Goal: Task Accomplishment & Management: Complete application form

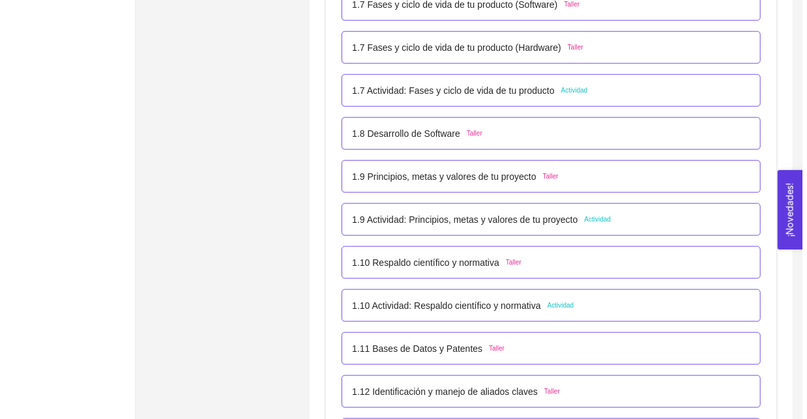
scroll to position [770, 0]
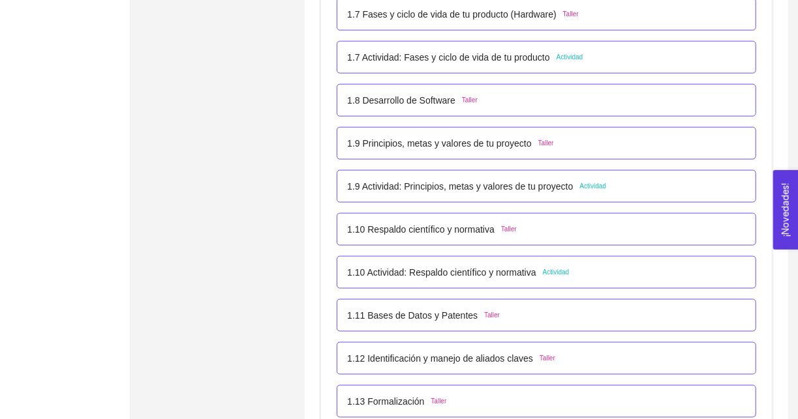
click at [471, 274] on p "1.10 Actividad: Respaldo científico y normativa" at bounding box center [441, 272] width 189 height 14
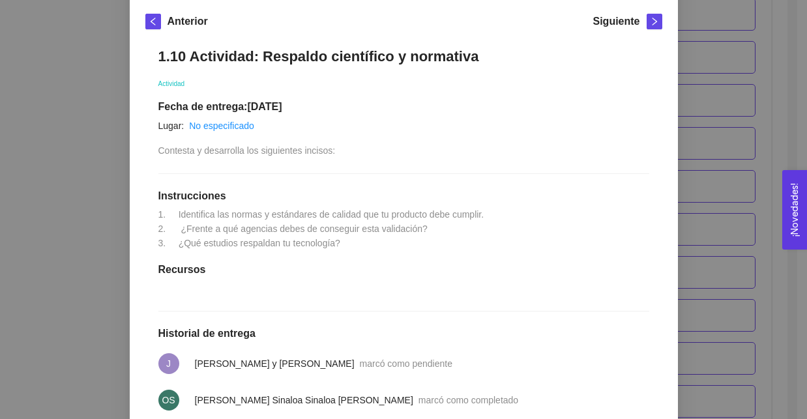
scroll to position [183, 0]
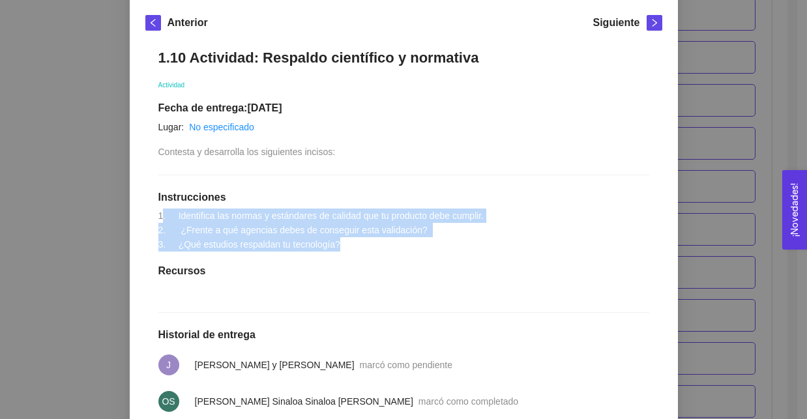
drag, startPoint x: 158, startPoint y: 209, endPoint x: 365, endPoint y: 250, distance: 210.6
click at [365, 250] on div "1.10 Actividad: Respaldo científico y normativa Actividad Fecha de entrega: 29/…" at bounding box center [403, 279] width 517 height 486
drag, startPoint x: 365, startPoint y: 250, endPoint x: 136, endPoint y: 209, distance: 233.1
click at [136, 209] on div "Anterior Siguiente 1.10 Actividad: Respaldo científico y normativa Actividad Fe…" at bounding box center [404, 268] width 548 height 538
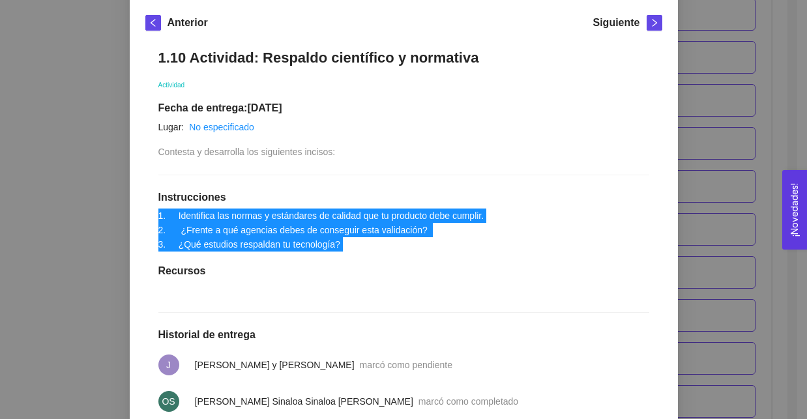
scroll to position [328, 0]
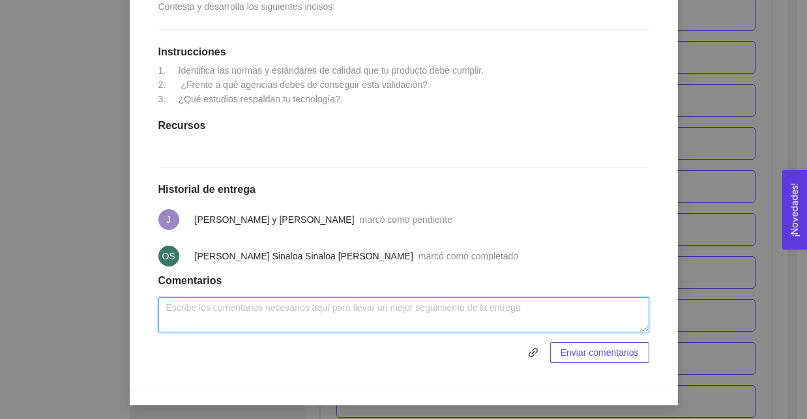
click at [329, 311] on textarea at bounding box center [403, 314] width 491 height 35
paste textarea "1. Identifica las normas y estándares de calidad que tu producto debe cumplir. …"
type textarea "1. Identifica las normas y estándares de calidad que tu producto debe cumplir. …"
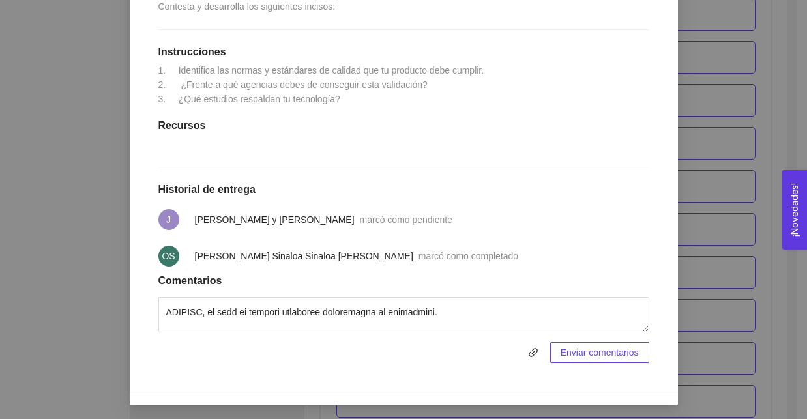
click at [564, 354] on span "Enviar comentarios" at bounding box center [600, 353] width 78 height 14
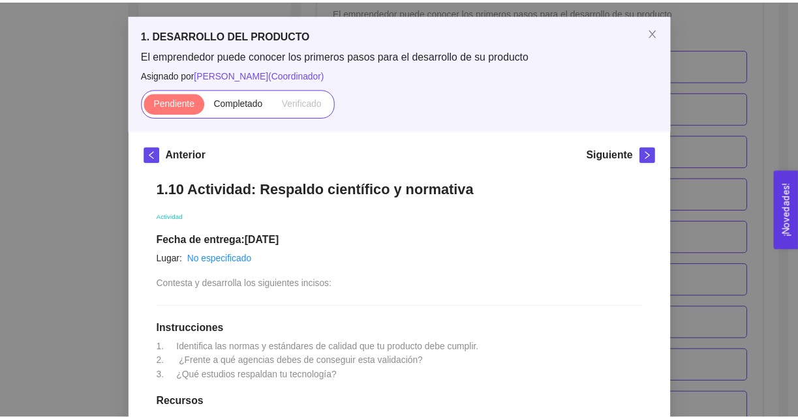
scroll to position [48, 0]
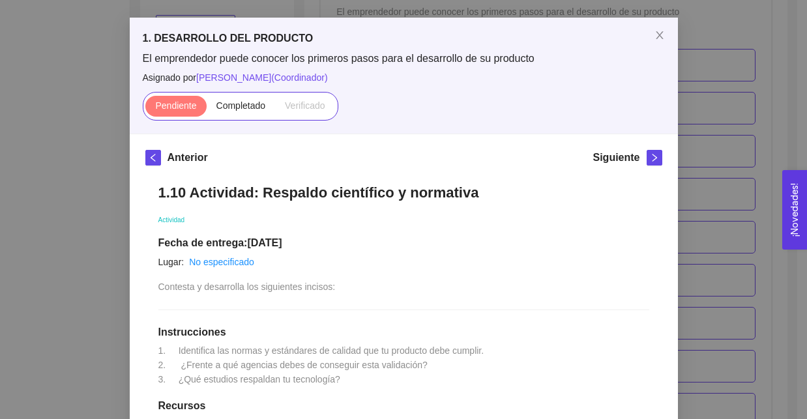
click at [233, 121] on div "1. DESARROLLO DEL PRODUCTO El emprendedor puede conocer los primeros pasos para…" at bounding box center [404, 76] width 548 height 116
click at [248, 114] on label "Completado" at bounding box center [241, 106] width 69 height 21
click at [207, 109] on input "Completado" at bounding box center [207, 109] width 0 height 0
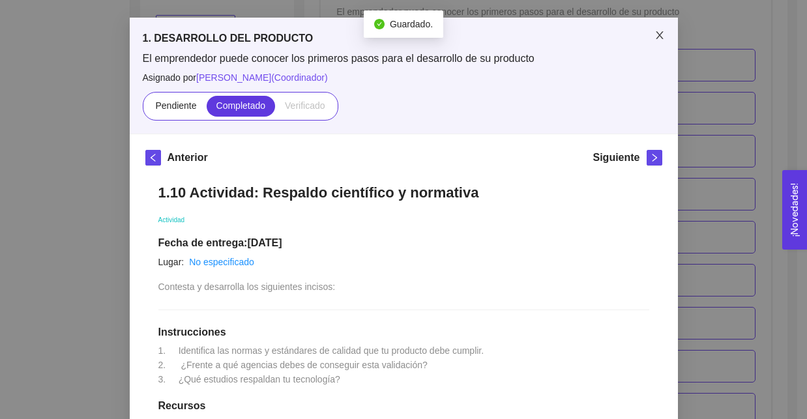
click at [657, 38] on icon "close" at bounding box center [660, 35] width 10 height 10
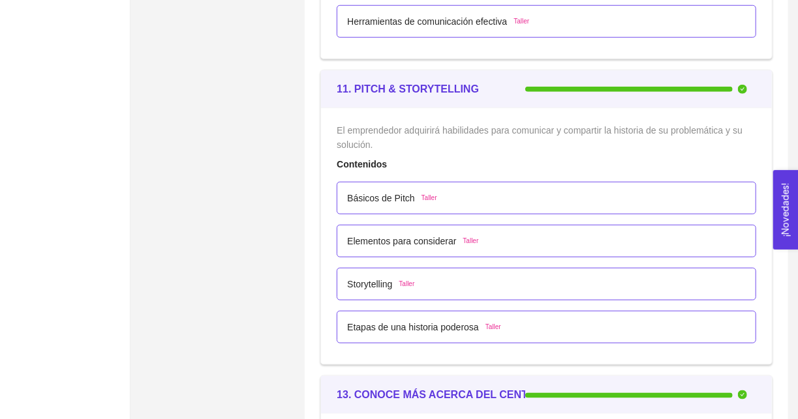
scroll to position [5593, 0]
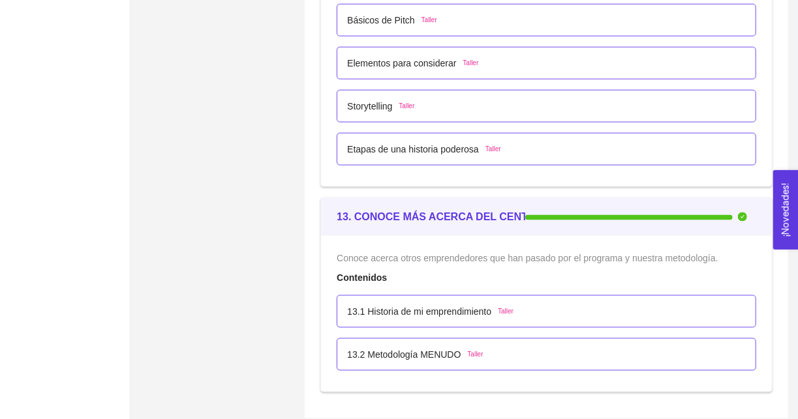
click at [749, 180] on div "11. PITCH & STORYTELLING El emprendedor adquirirá habilidades para comunicar y …" at bounding box center [546, 45] width 458 height 306
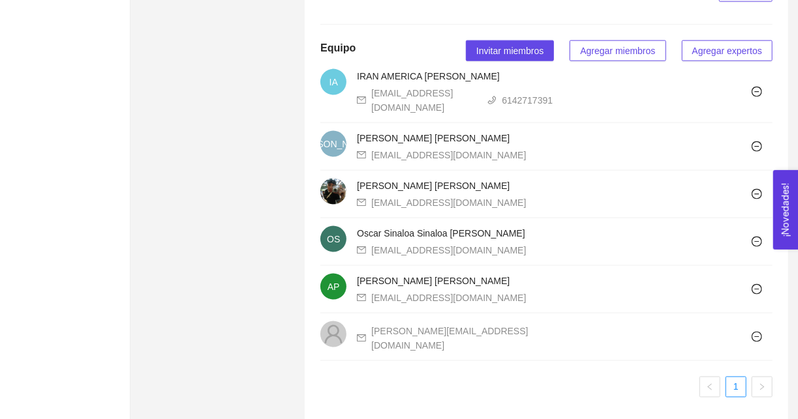
scroll to position [833, 0]
